Goal: Task Accomplishment & Management: Manage account settings

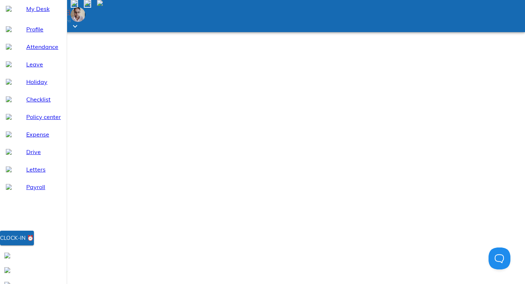
click at [79, 22] on icon at bounding box center [75, 26] width 9 height 9
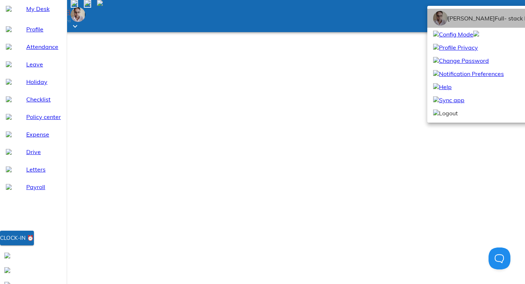
click at [495, 22] on span "Full- stack Data Scientist 1" at bounding box center [531, 18] width 73 height 7
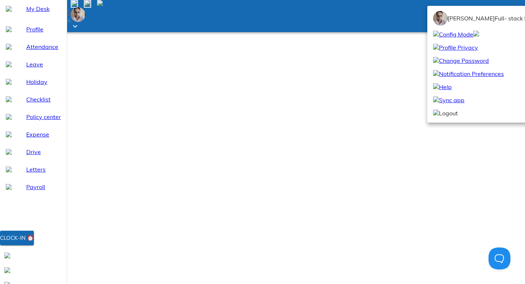
click at [465, 22] on span "[PERSON_NAME]" at bounding box center [471, 18] width 47 height 7
click at [439, 26] on img at bounding box center [440, 18] width 15 height 15
click at [486, 5] on div at bounding box center [262, 142] width 525 height 284
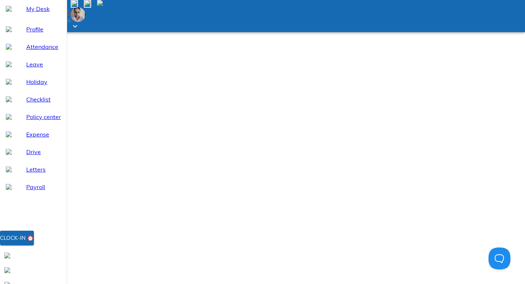
click at [79, 22] on icon at bounding box center [75, 26] width 9 height 9
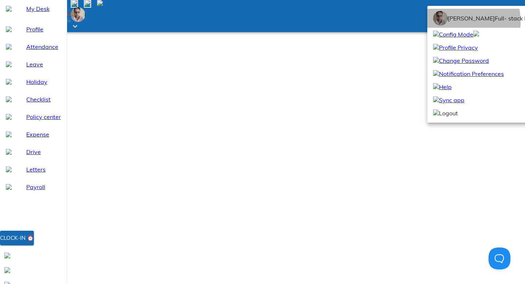
click at [448, 28] on li "[PERSON_NAME] Full- stack Data Scientist 1" at bounding box center [500, 18] width 147 height 19
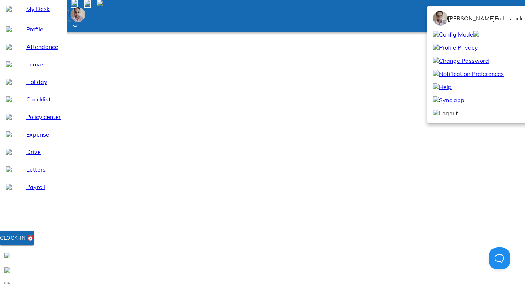
click at [470, 22] on span "[PERSON_NAME]" at bounding box center [471, 18] width 47 height 7
click at [43, 51] on div at bounding box center [262, 142] width 525 height 284
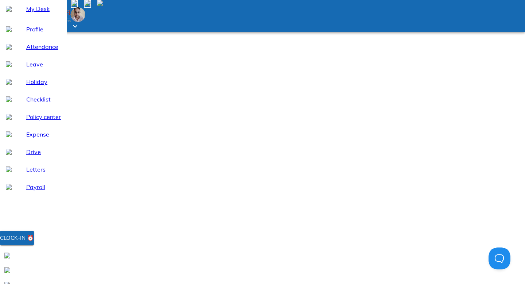
click at [32, 34] on span "Profile" at bounding box center [43, 29] width 35 height 9
